Goal: Browse casually: Explore the website without a specific task or goal

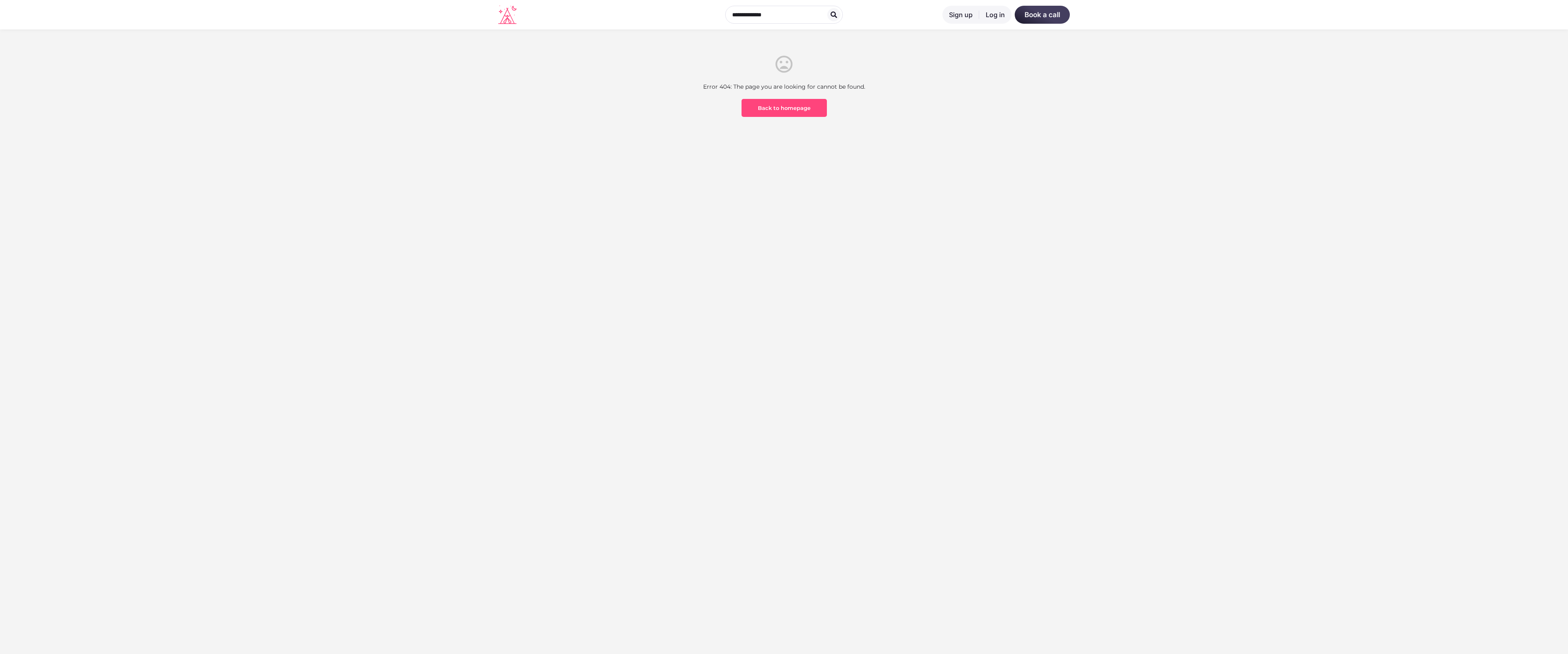
scroll to position [240, 0]
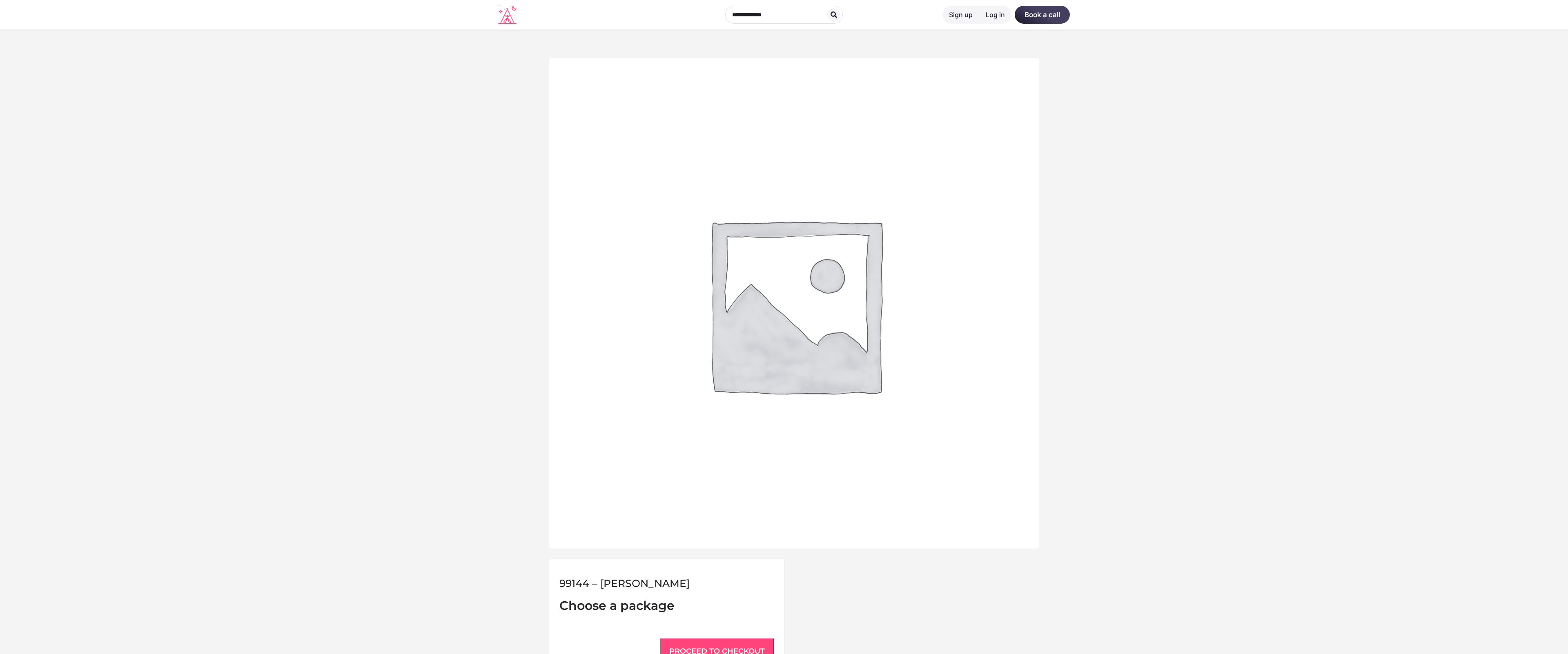
scroll to position [338, 0]
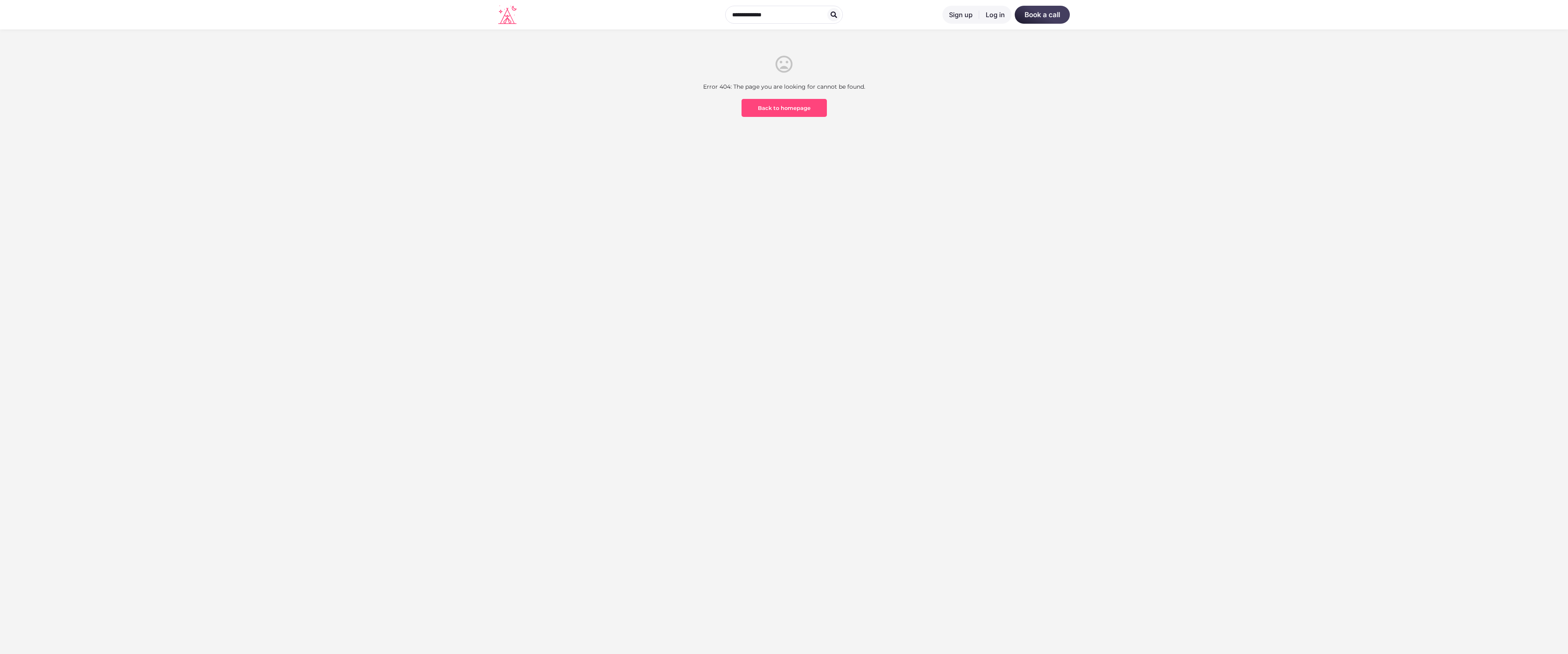
scroll to position [240, 0]
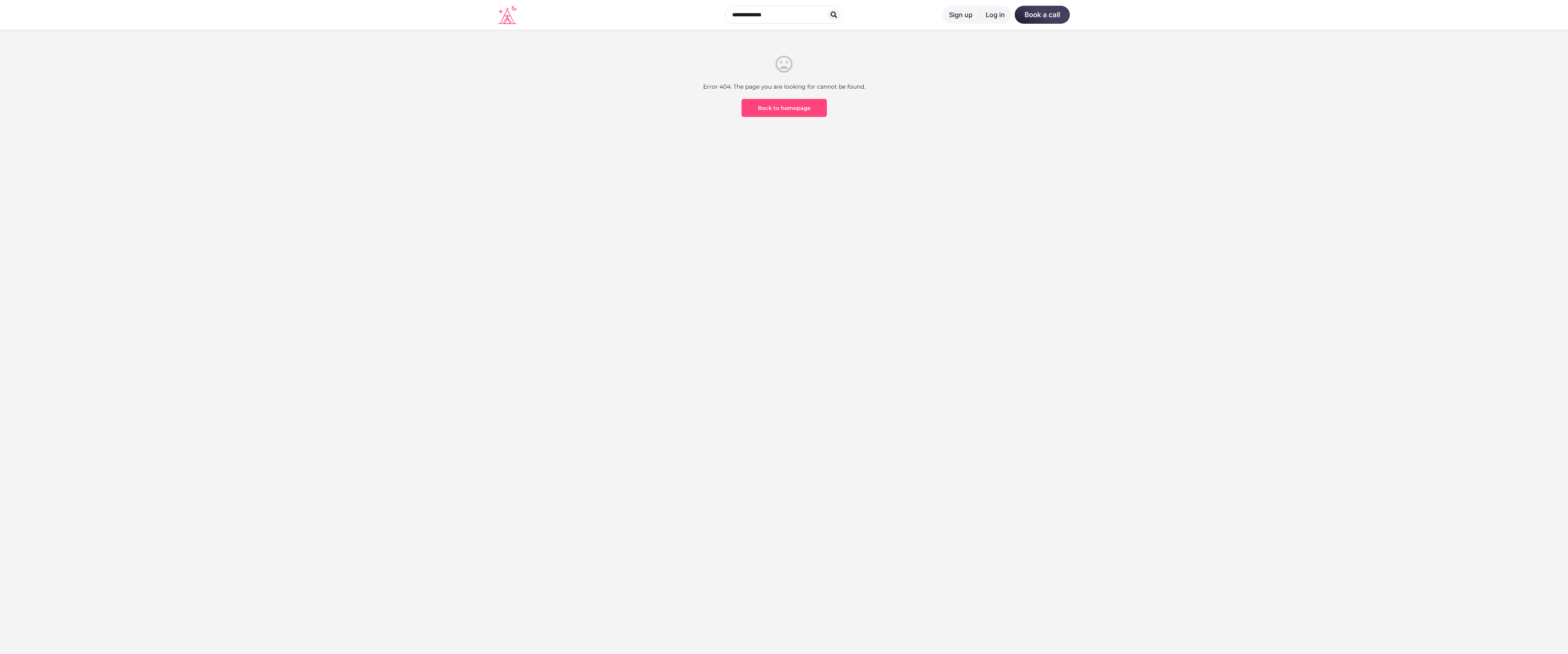
scroll to position [240, 0]
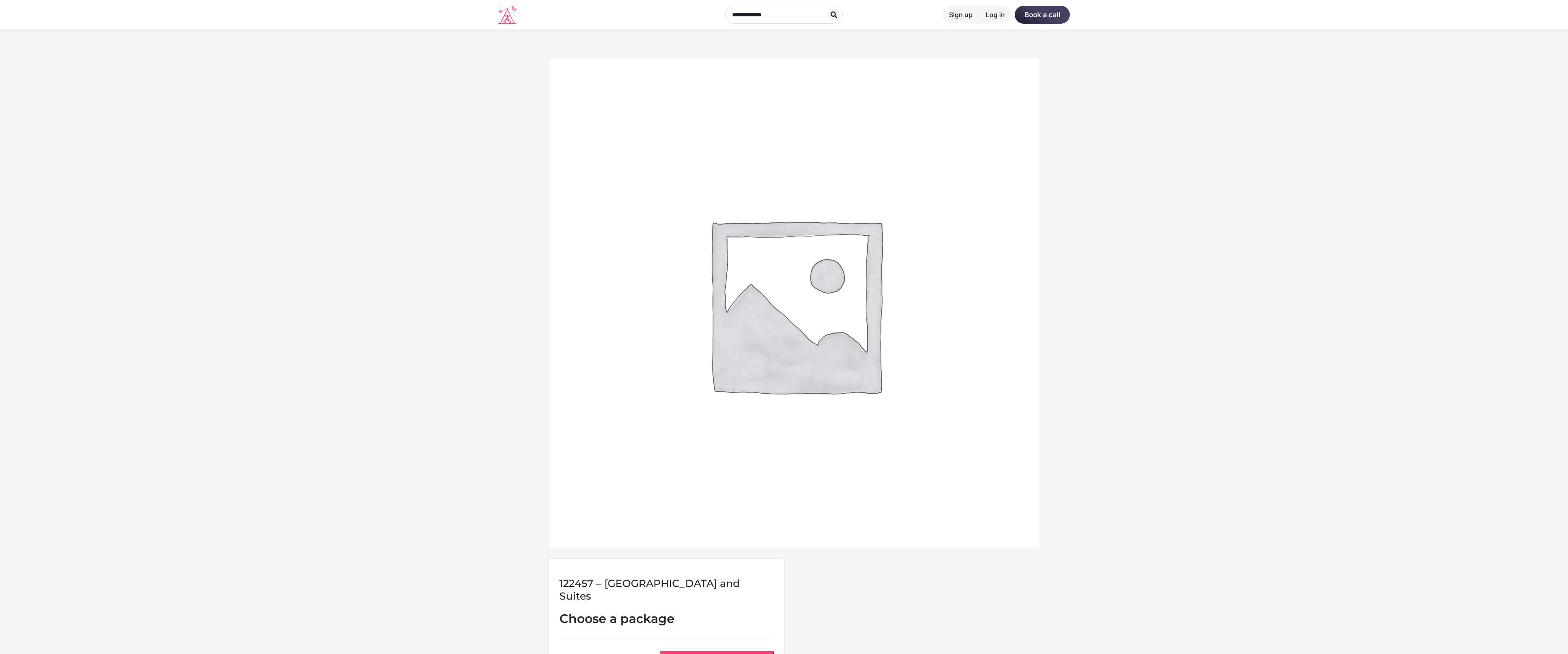
scroll to position [338, 0]
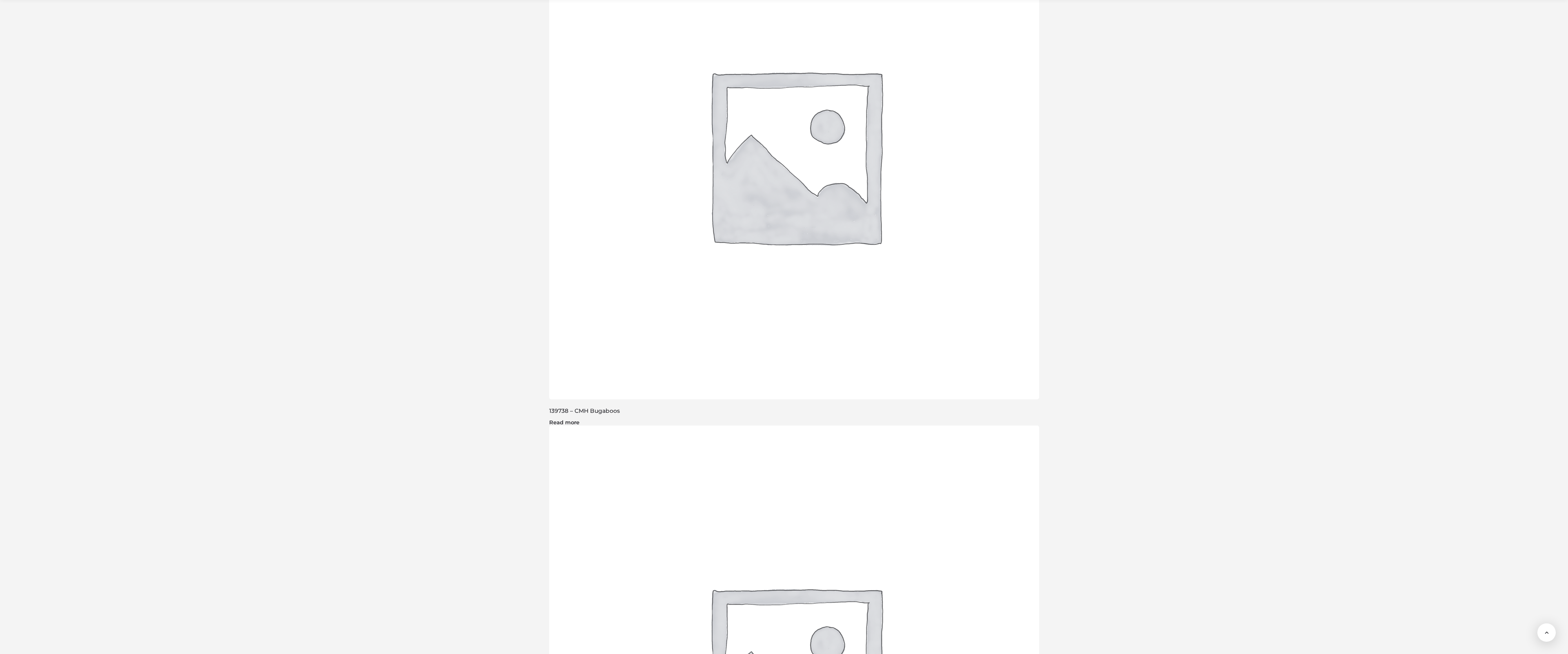
scroll to position [1851, 0]
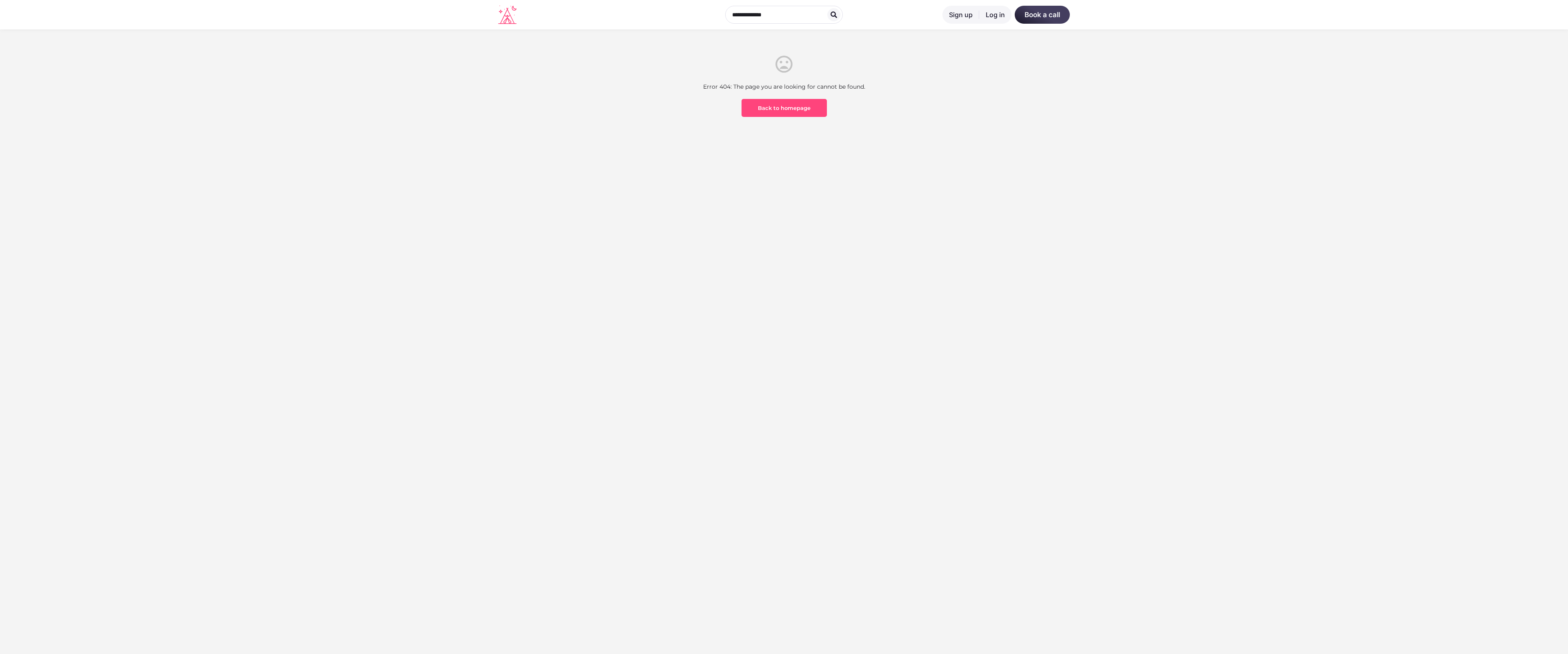
scroll to position [240, 0]
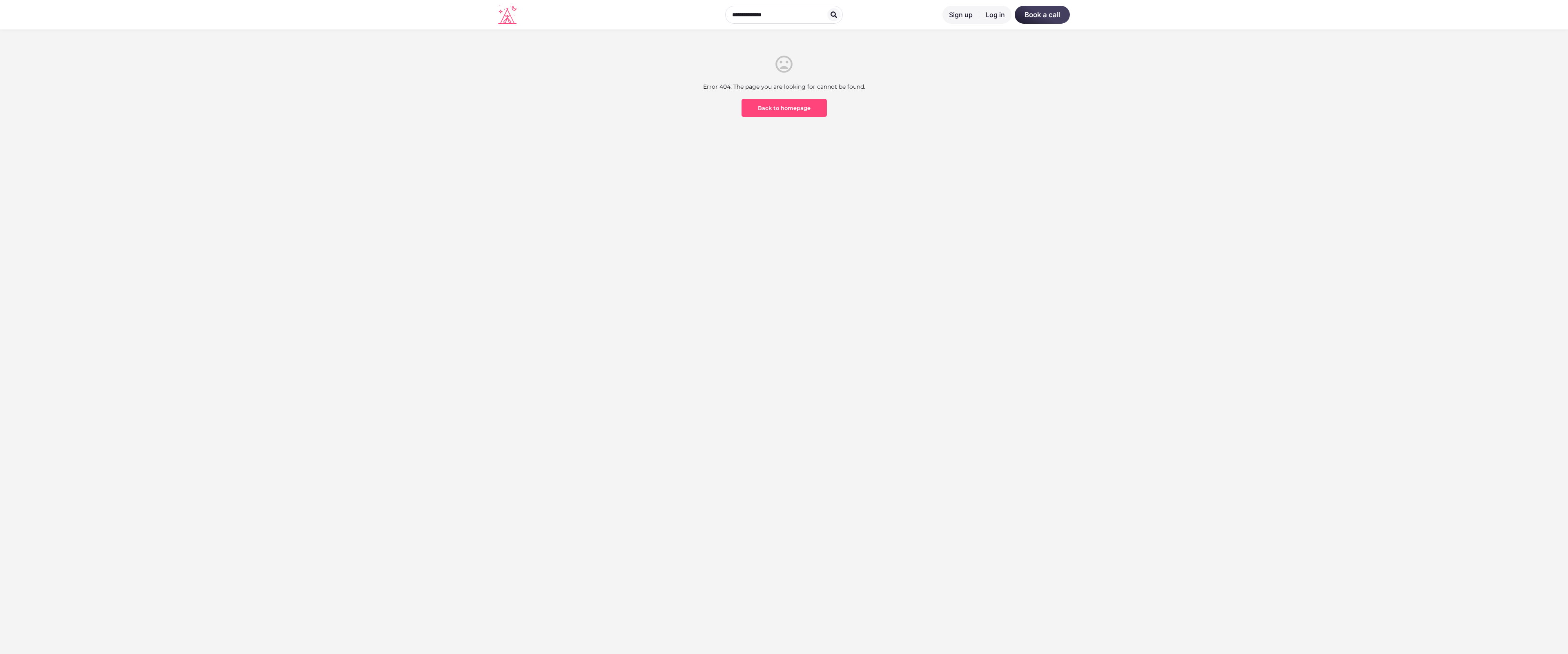
scroll to position [240, 0]
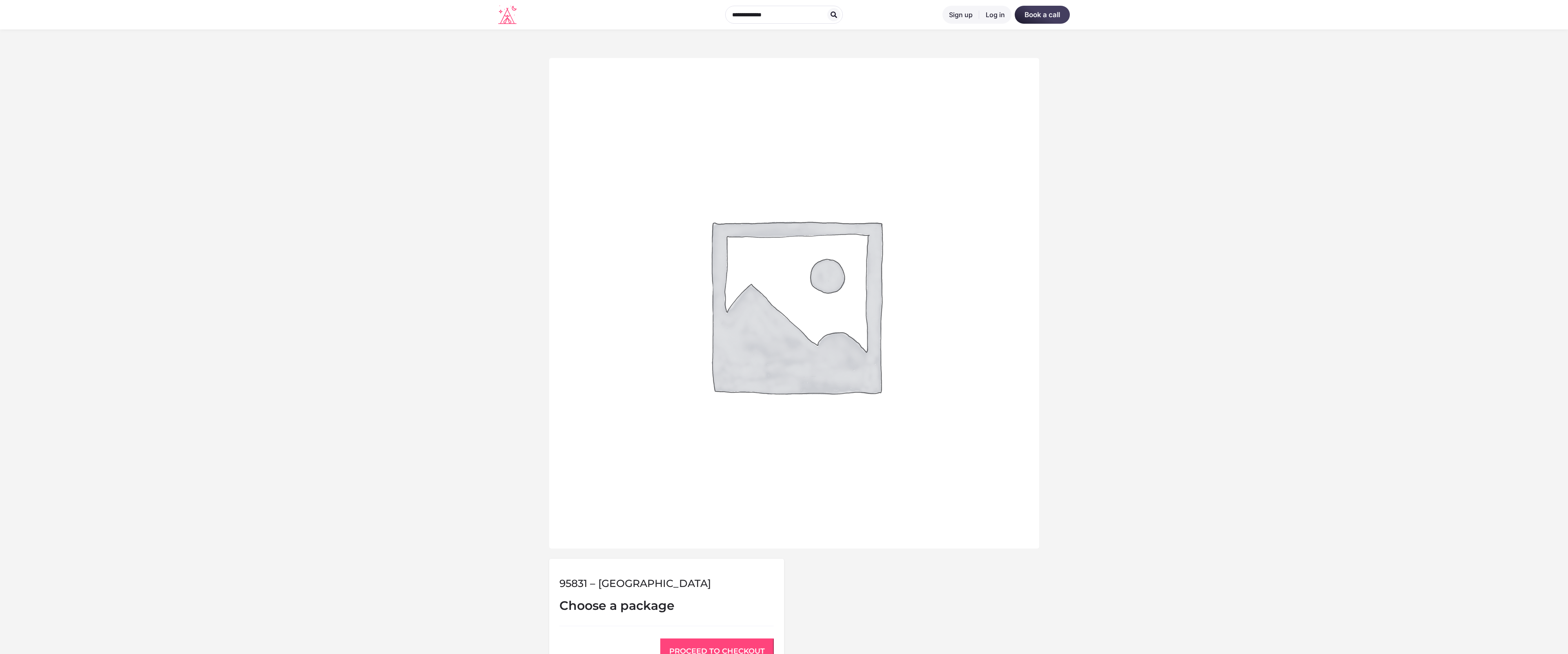
scroll to position [338, 0]
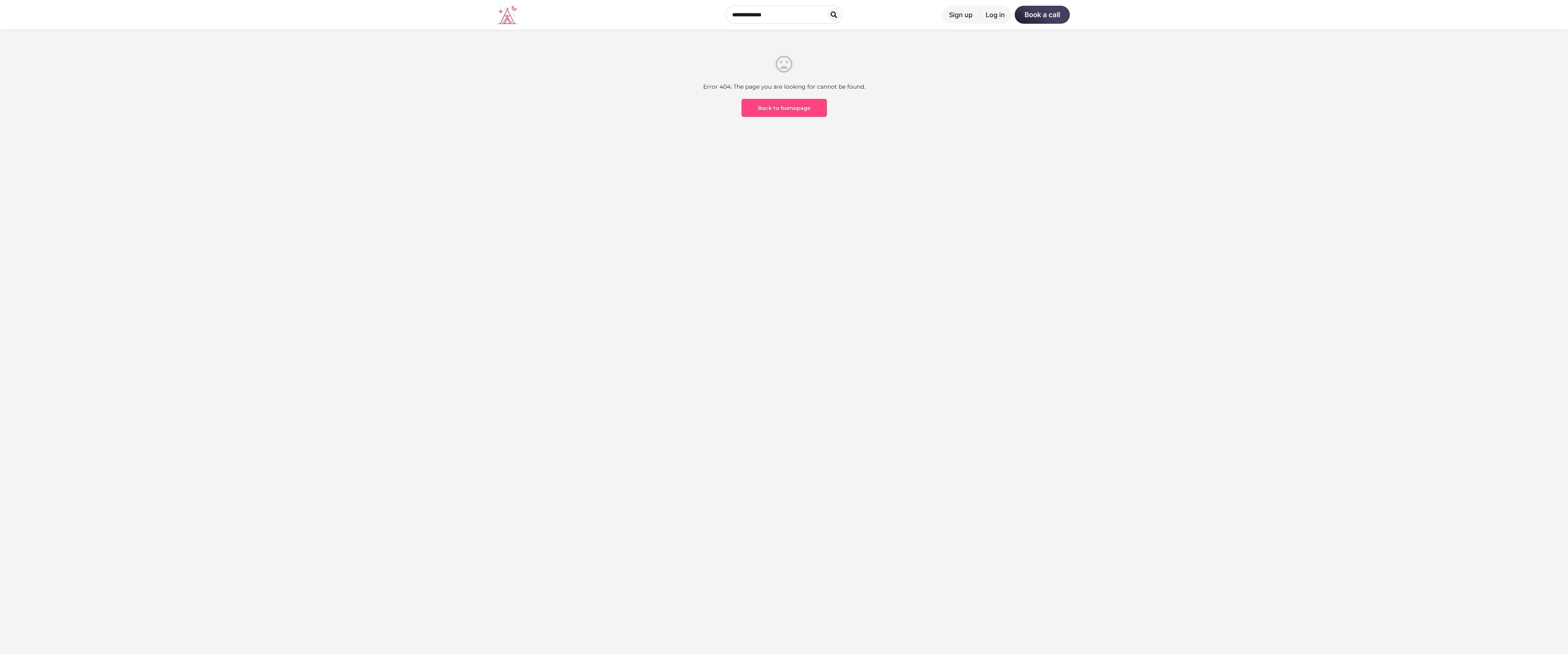
scroll to position [240, 0]
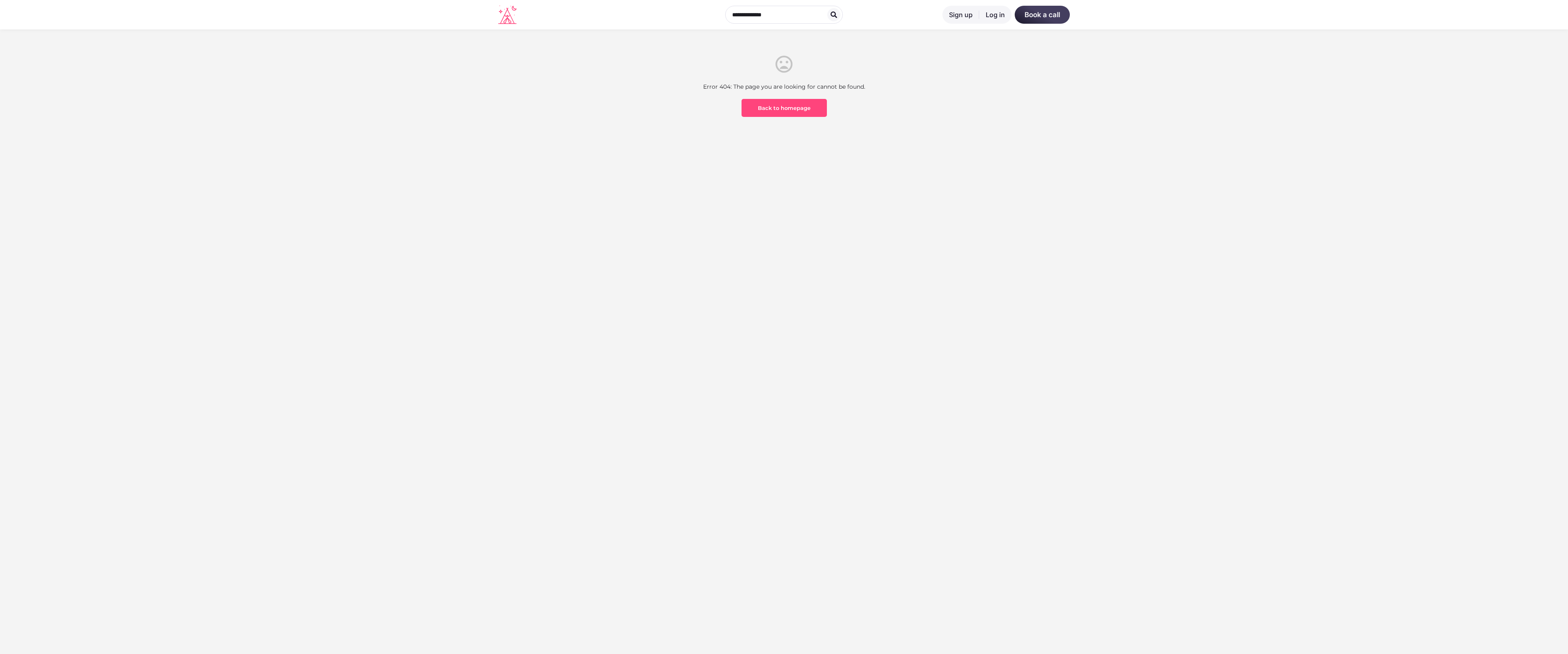
scroll to position [240, 0]
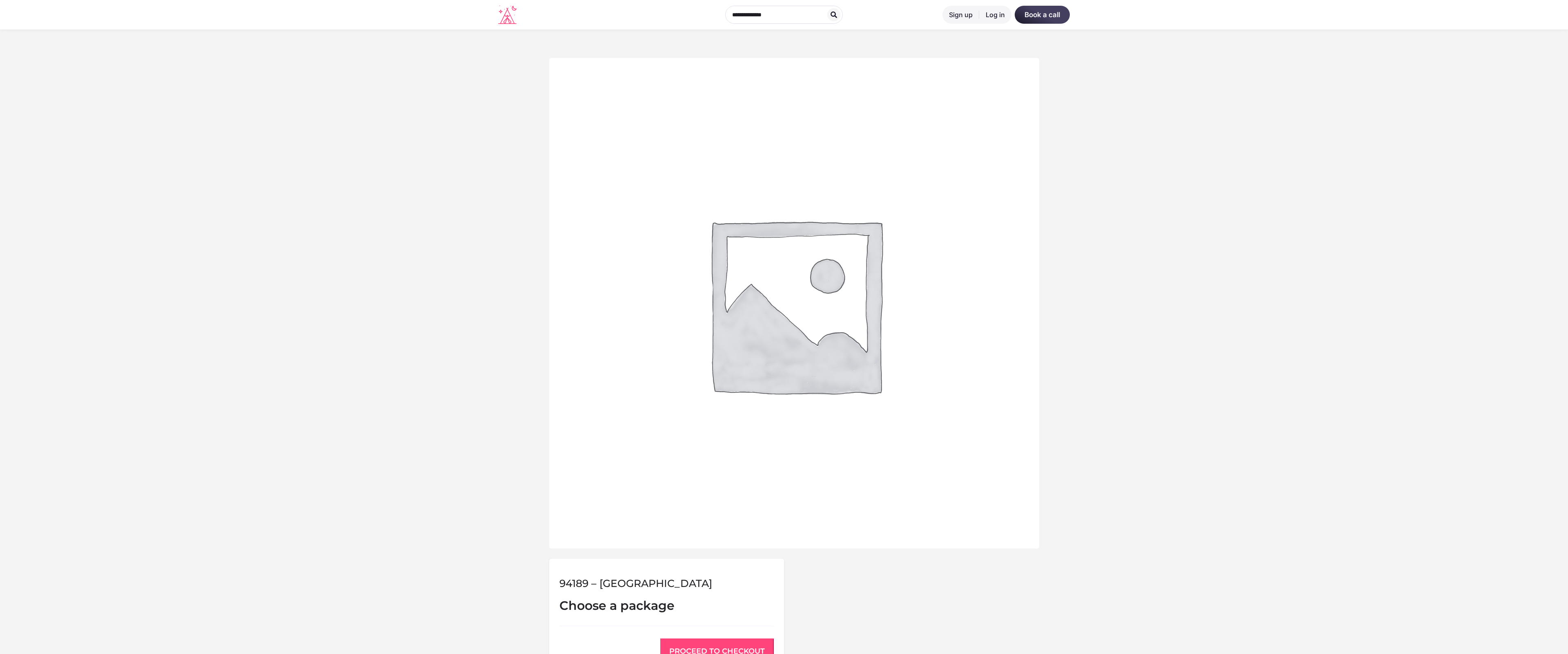
scroll to position [338, 0]
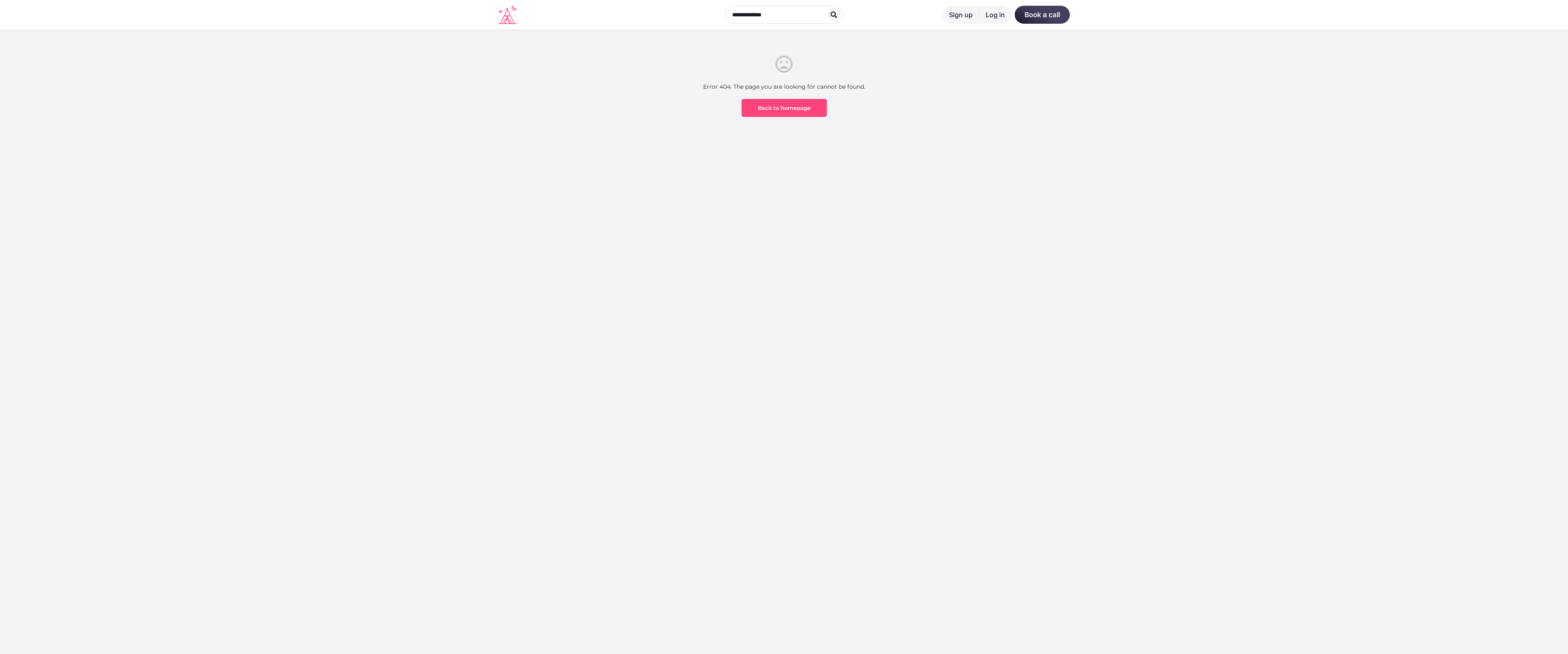
scroll to position [240, 0]
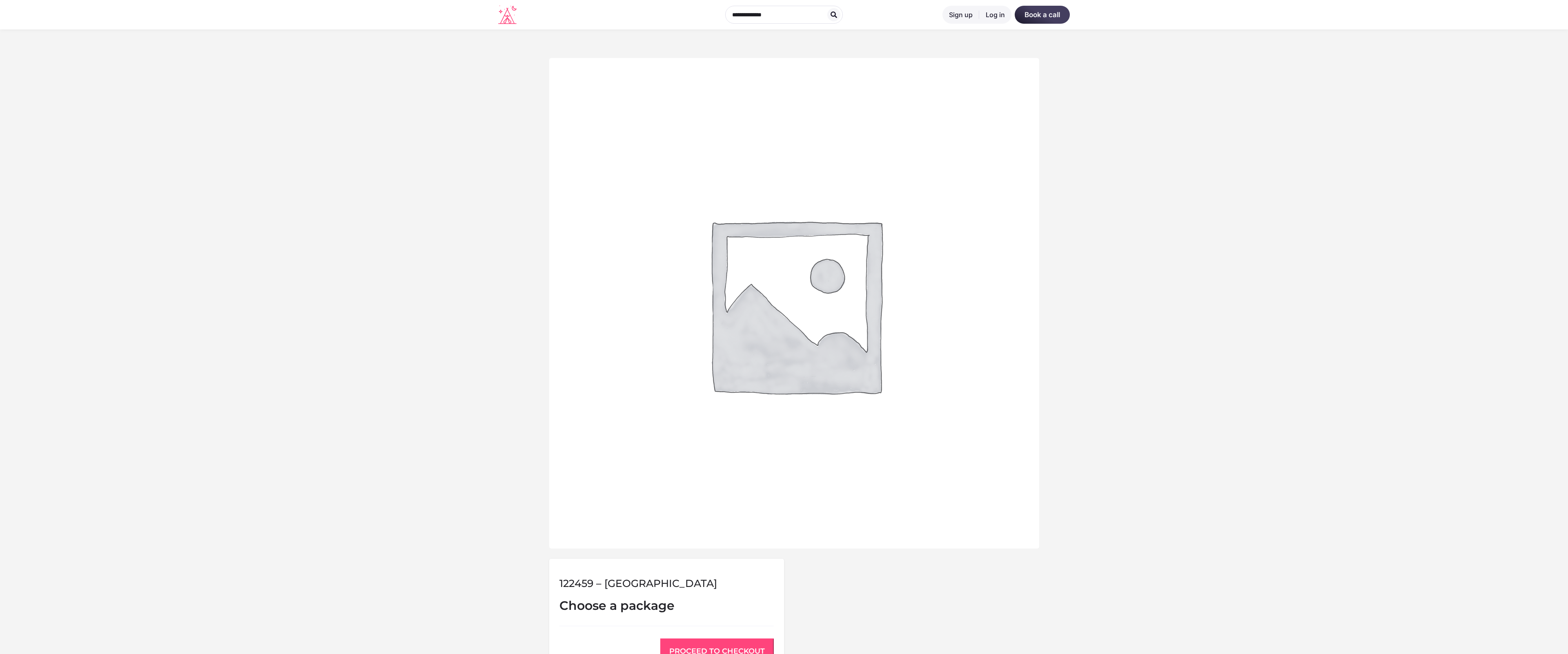
scroll to position [338, 0]
